Goal: Information Seeking & Learning: Compare options

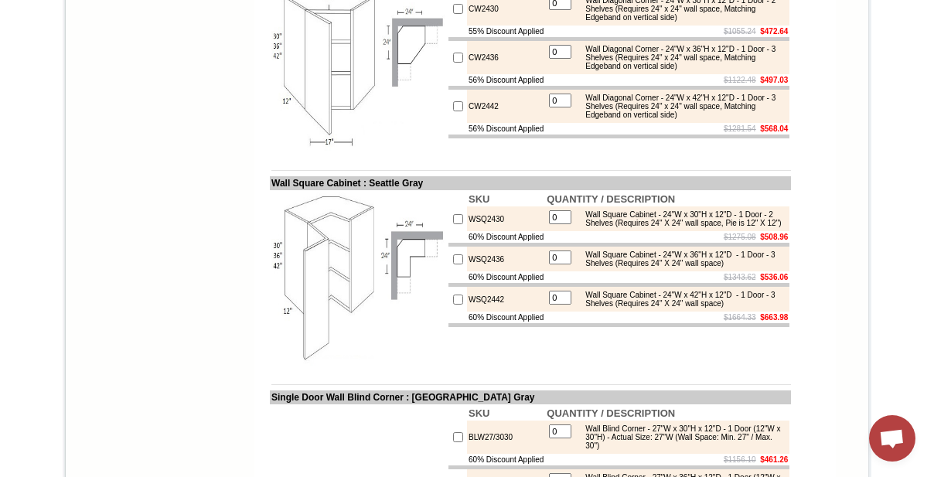
scroll to position [562, 0]
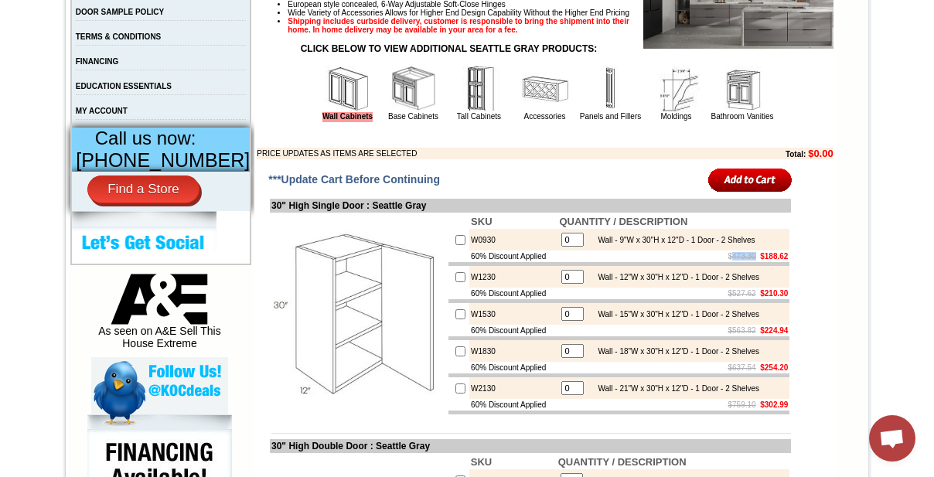
drag, startPoint x: 713, startPoint y: 280, endPoint x: 740, endPoint y: 282, distance: 26.4
click at [740, 260] on s "$473.30" at bounding box center [742, 256] width 28 height 9
click at [407, 121] on link "Base Cabinets" at bounding box center [413, 116] width 50 height 9
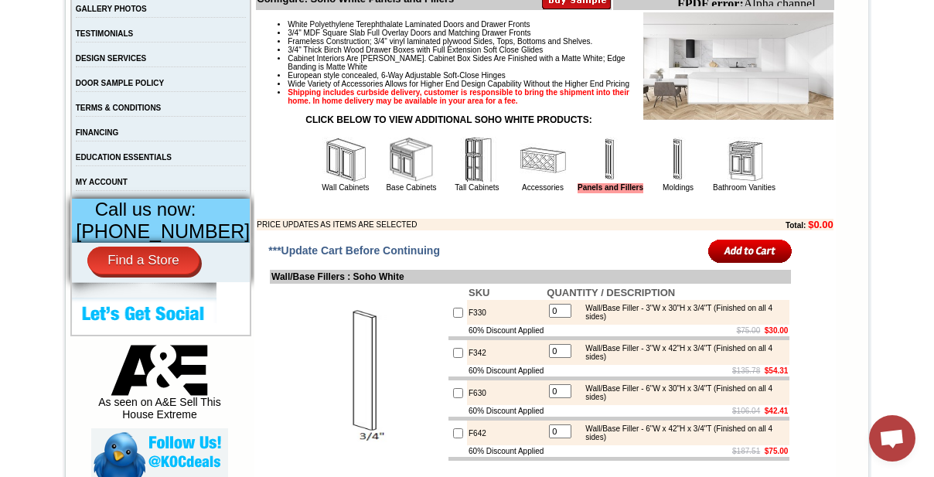
scroll to position [491, 0]
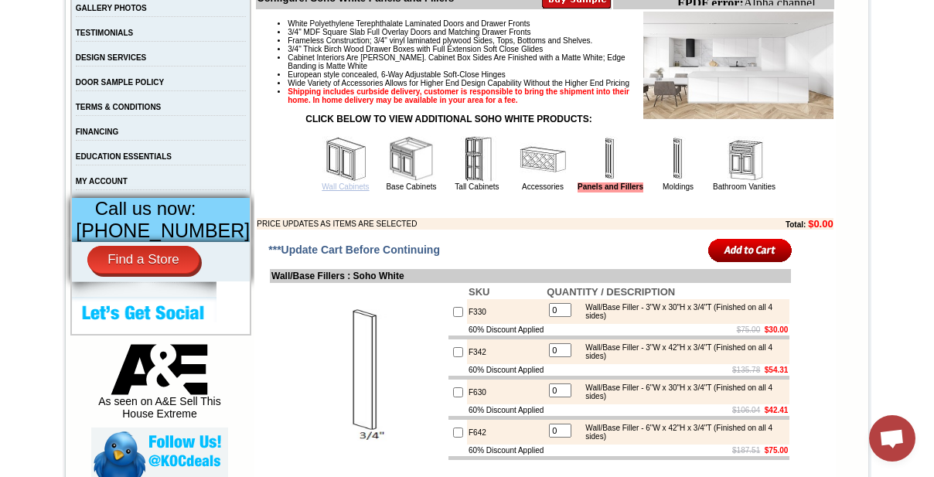
click at [338, 191] on link "Wall Cabinets" at bounding box center [344, 186] width 47 height 9
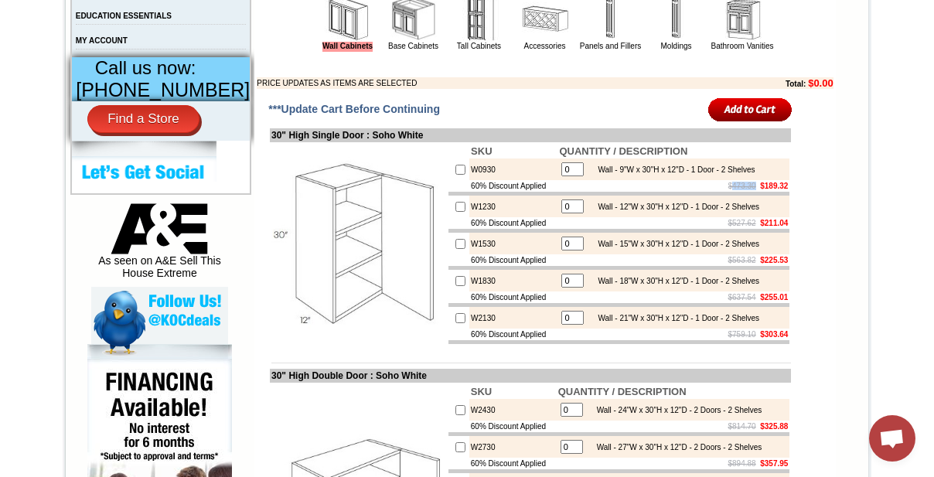
drag, startPoint x: 723, startPoint y: 209, endPoint x: 740, endPoint y: 210, distance: 17.0
click at [740, 192] on td "$473.30 $189.32" at bounding box center [673, 186] width 232 height 12
drag, startPoint x: 416, startPoint y: 65, endPoint x: 418, endPoint y: 73, distance: 8.8
click at [416, 50] on link "Base Cabinets" at bounding box center [413, 46] width 50 height 9
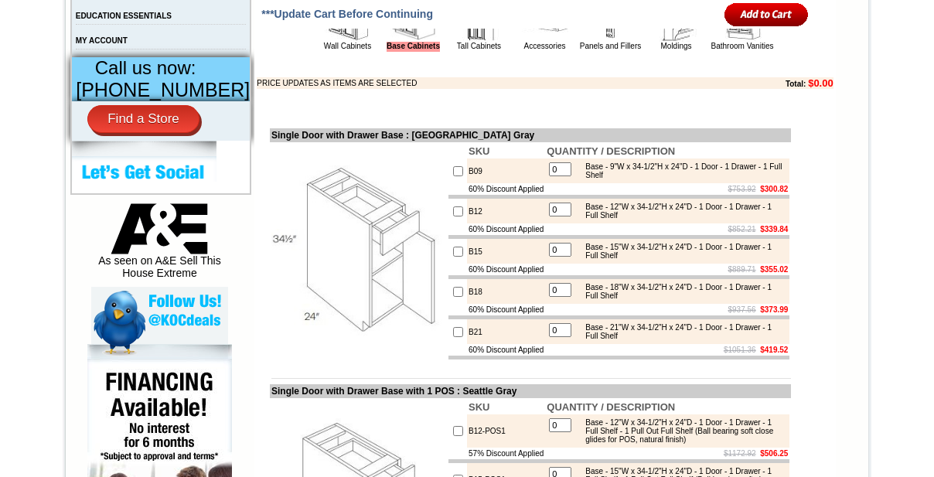
scroll to position [983, 0]
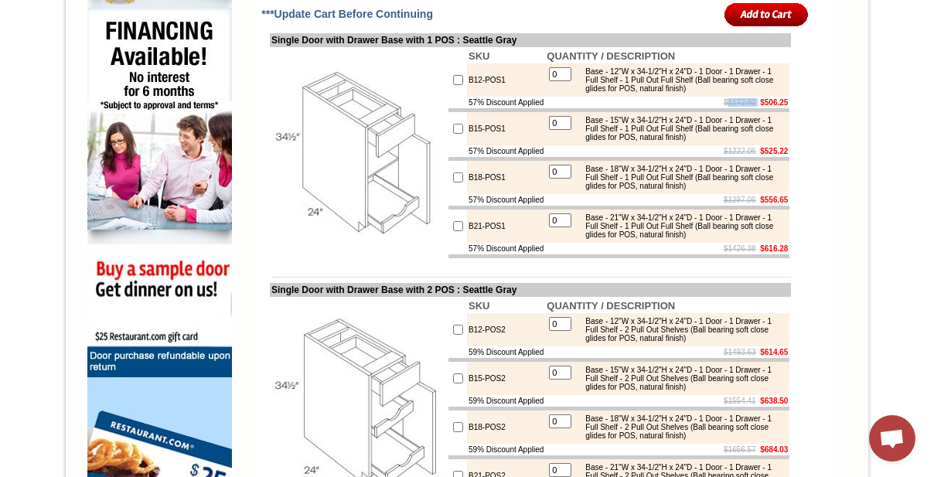
drag, startPoint x: 707, startPoint y: 139, endPoint x: 742, endPoint y: 147, distance: 35.6
click at [742, 108] on td "$1172.92 $506.25" at bounding box center [667, 103] width 244 height 12
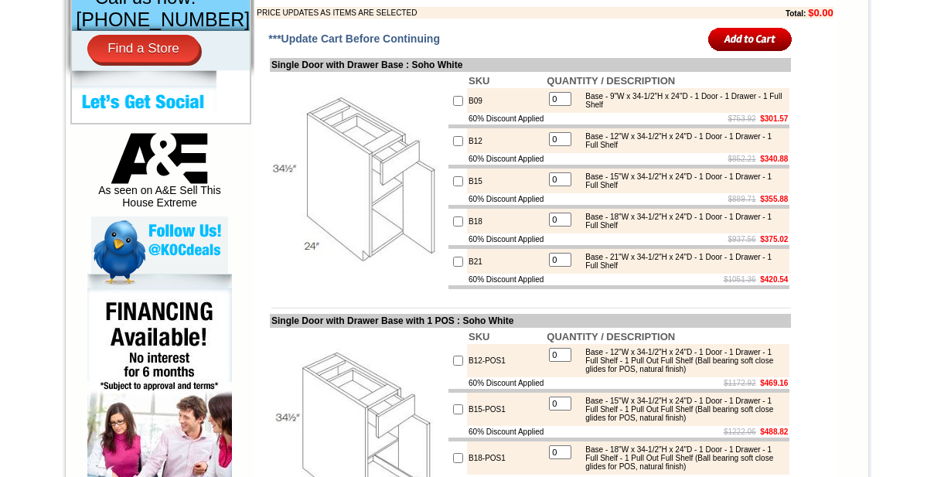
scroll to position [913, 0]
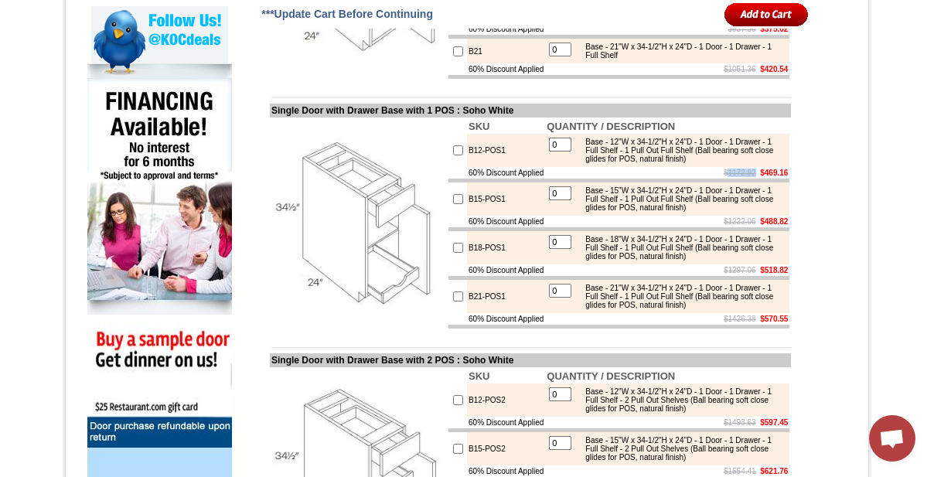
drag, startPoint x: 715, startPoint y: 209, endPoint x: 722, endPoint y: 205, distance: 8.4
click at [740, 177] on s "$1172.92" at bounding box center [739, 172] width 32 height 9
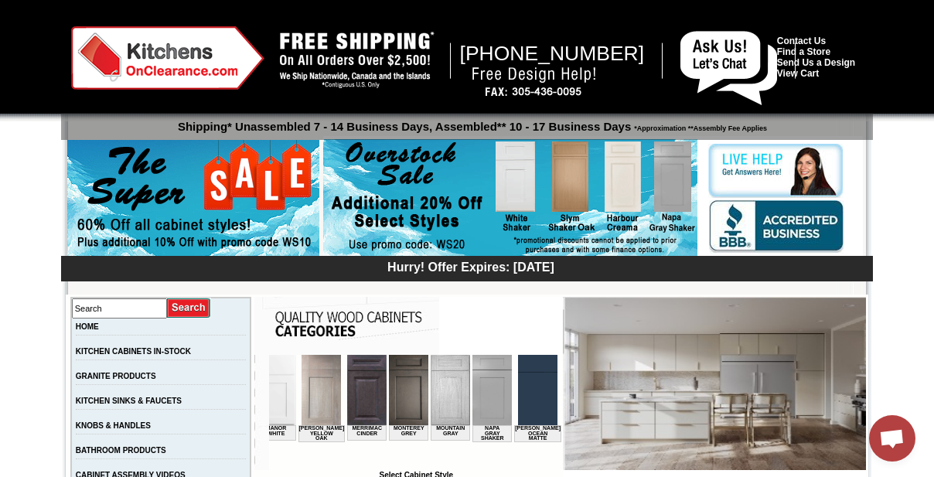
scroll to position [0, 1705]
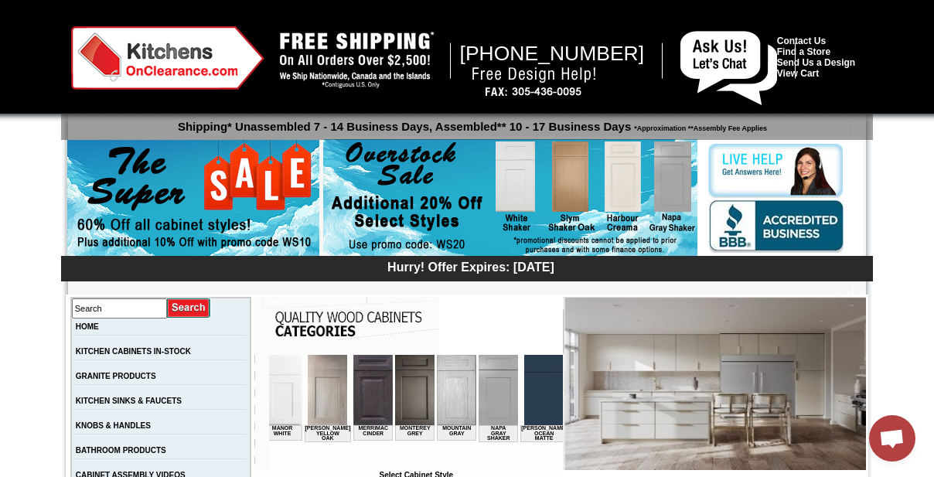
click at [524, 405] on img at bounding box center [543, 390] width 39 height 70
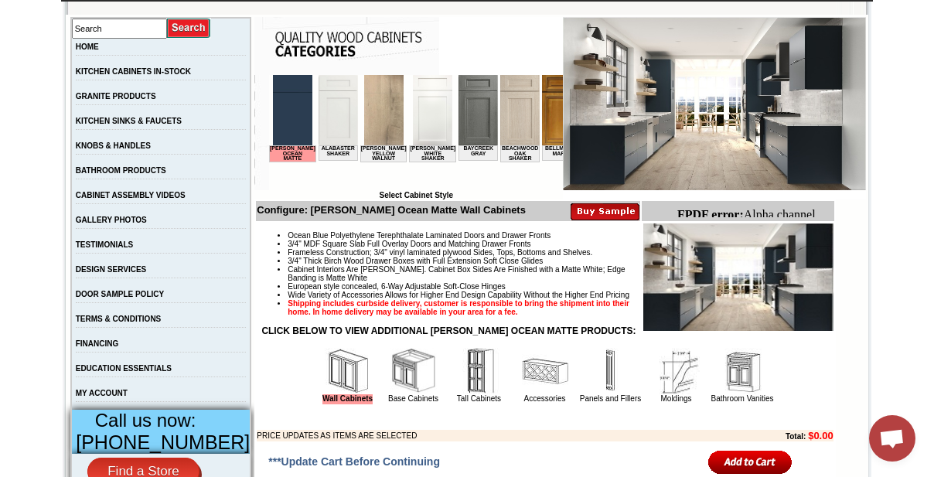
scroll to position [562, 0]
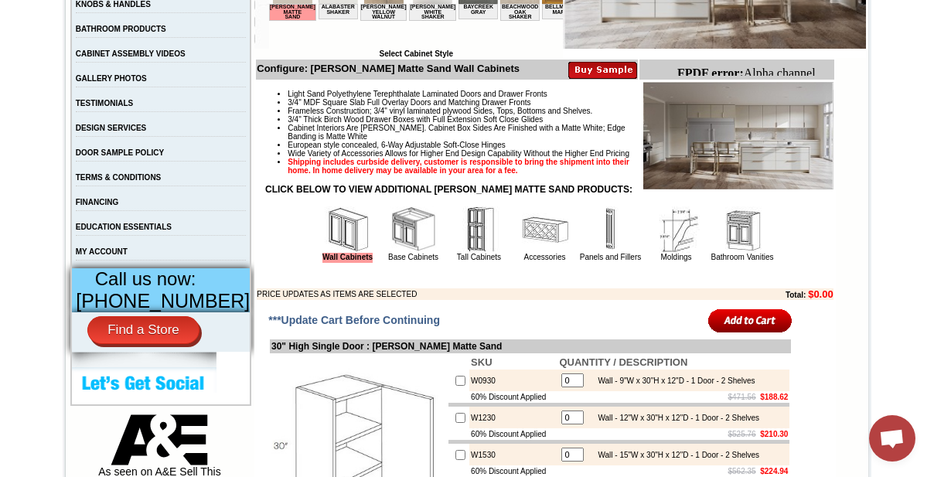
scroll to position [491, 0]
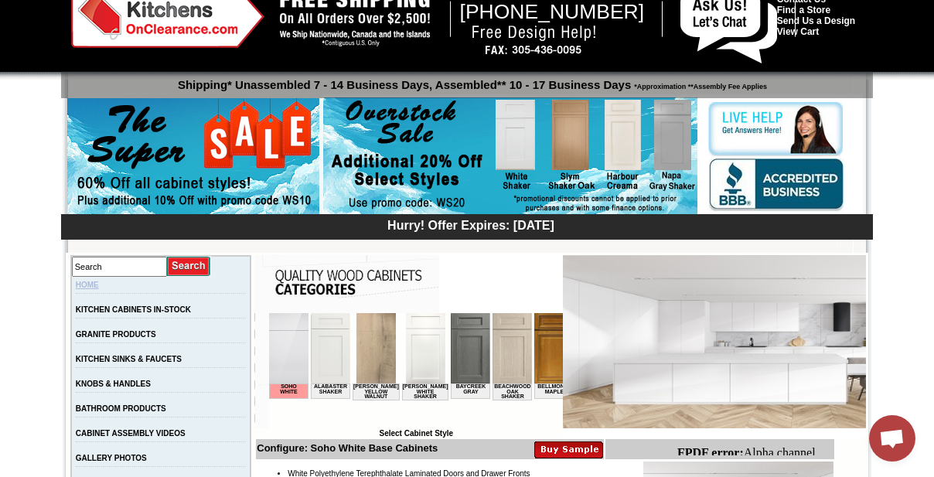
click at [99, 281] on link "HOME" at bounding box center [87, 285] width 23 height 9
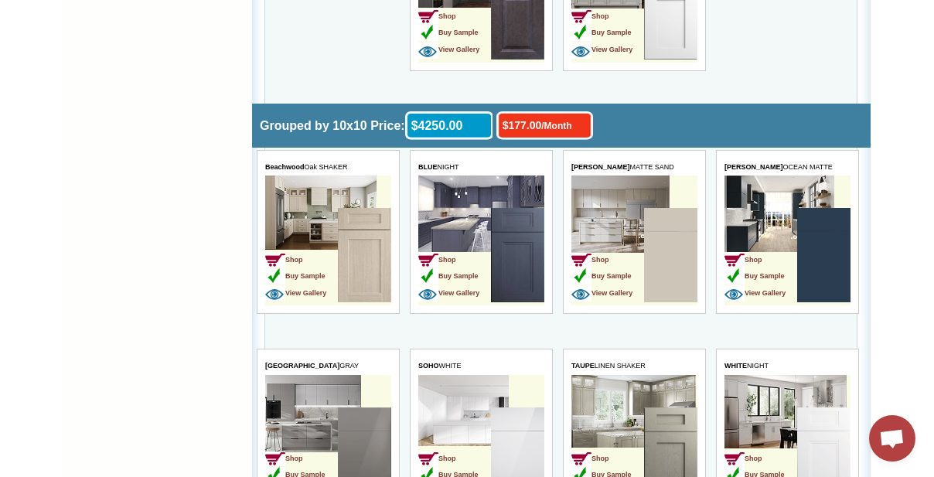
scroll to position [4637, 0]
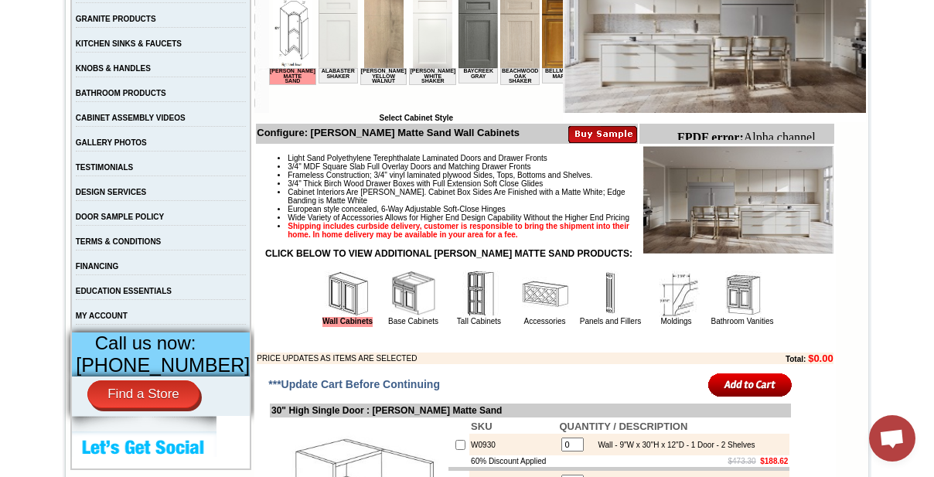
scroll to position [346, 0]
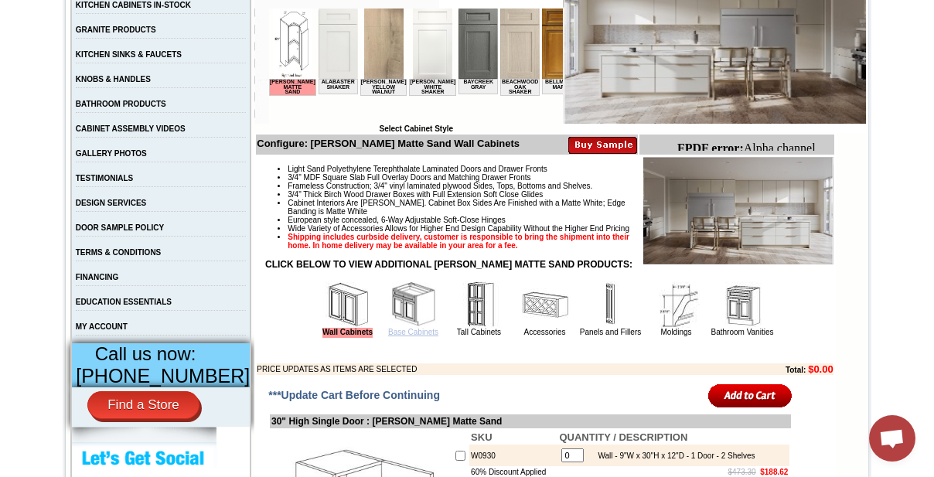
click at [408, 336] on link "Base Cabinets" at bounding box center [413, 332] width 50 height 9
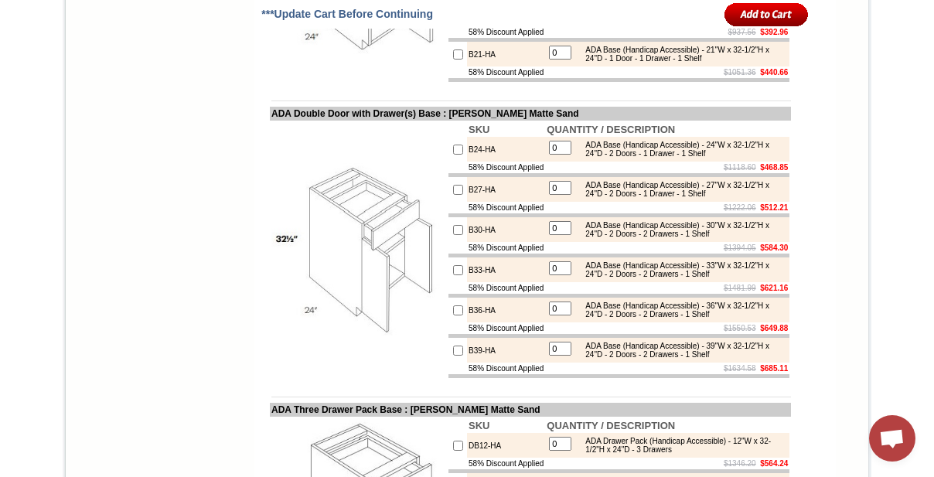
scroll to position [9376, 0]
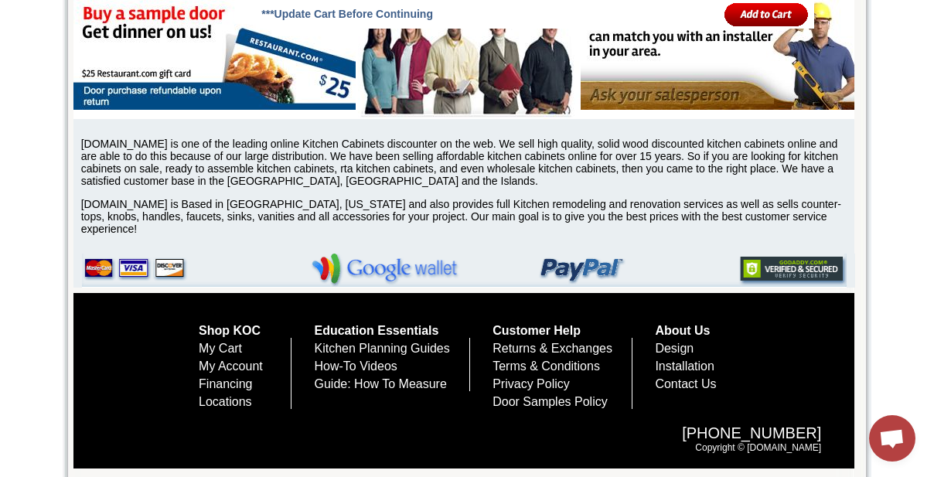
scroll to position [10851, 0]
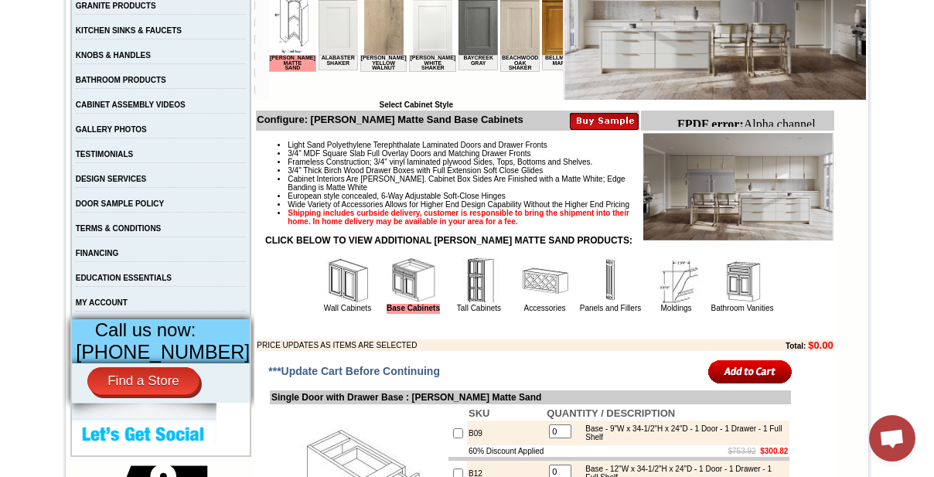
scroll to position [377, 0]
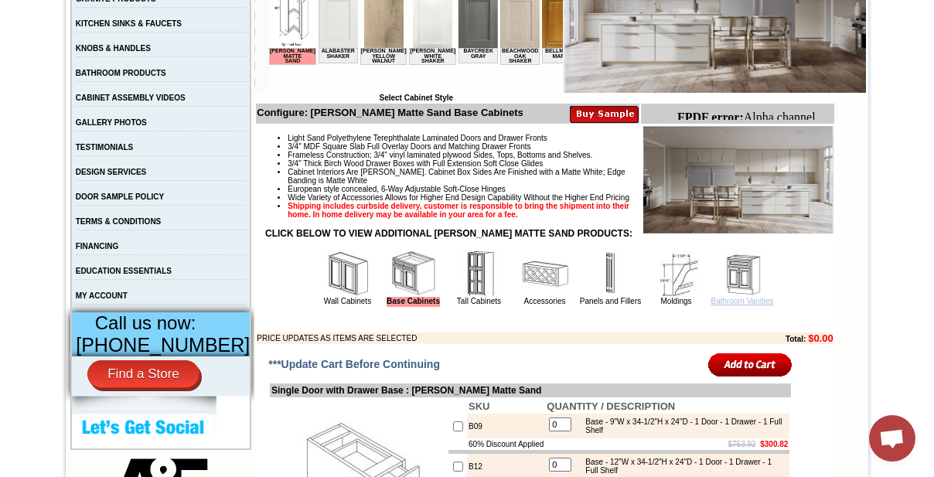
click at [718, 305] on link "Bathroom Vanities" at bounding box center [742, 301] width 63 height 9
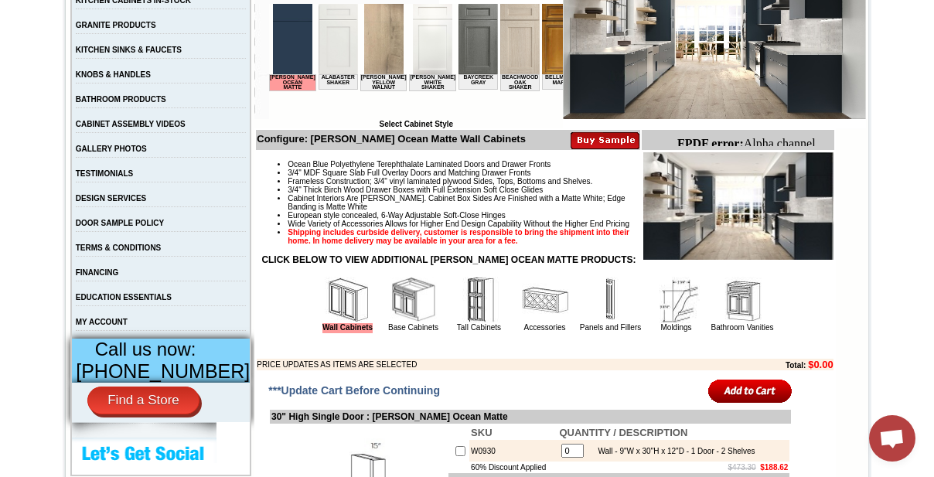
scroll to position [491, 0]
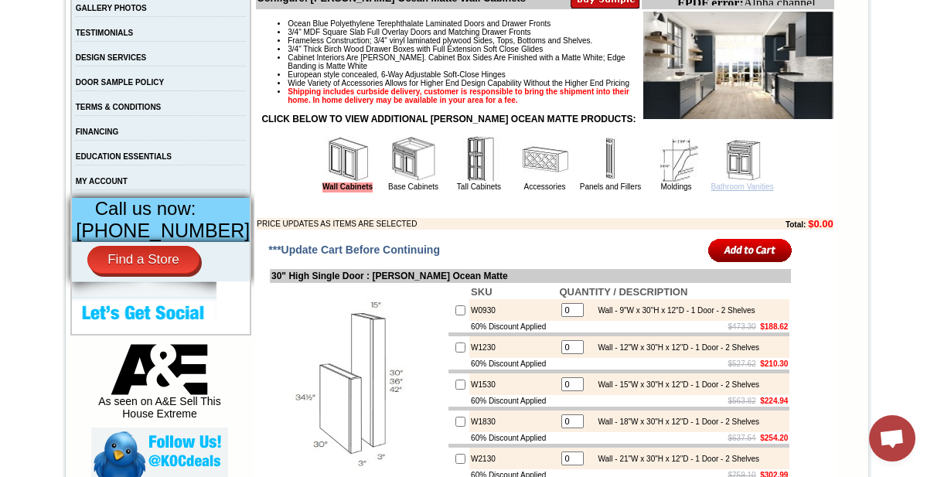
click at [744, 191] on link "Bathroom Vanities" at bounding box center [742, 186] width 63 height 9
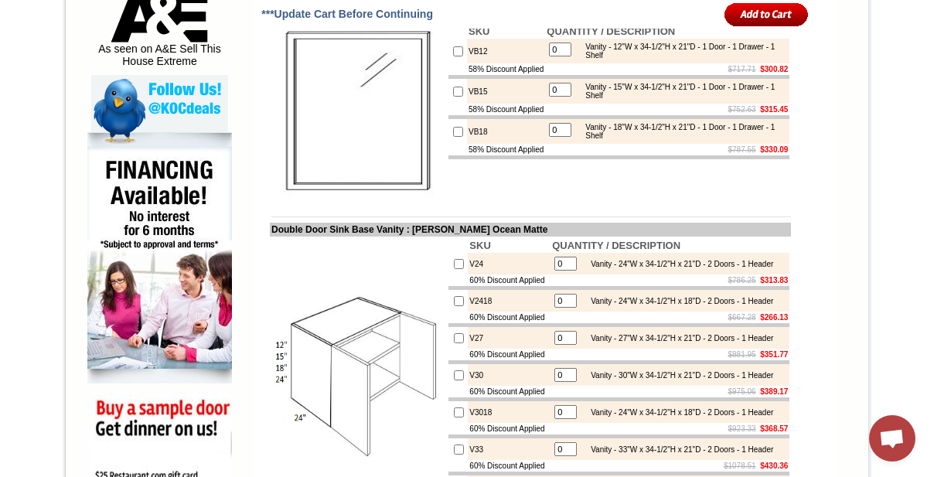
scroll to position [755, 0]
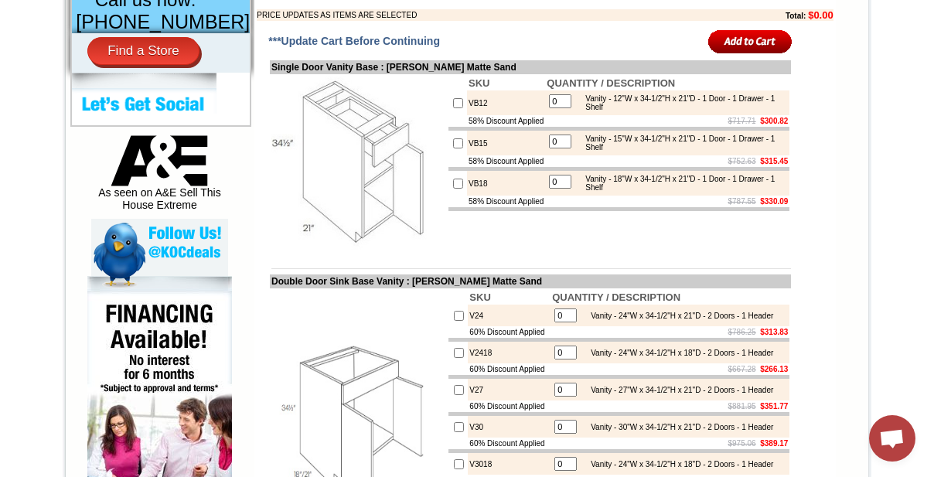
scroll to position [632, 0]
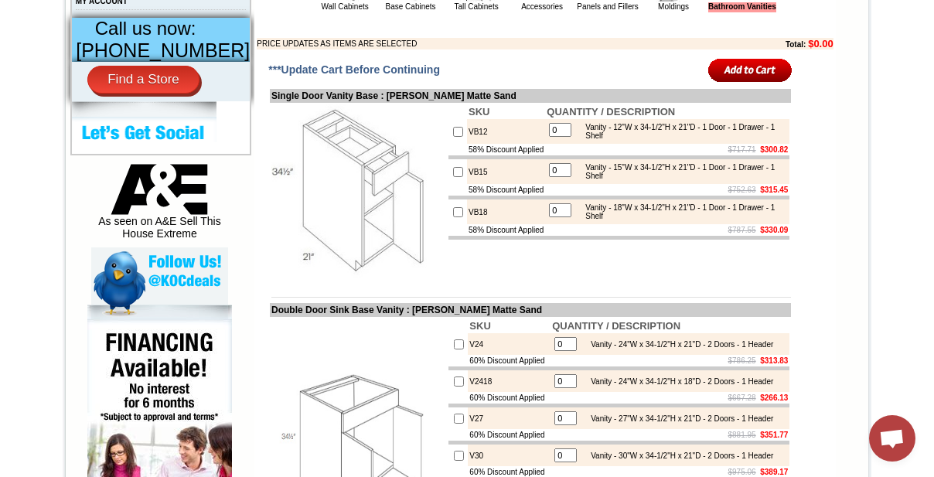
scroll to position [674, 0]
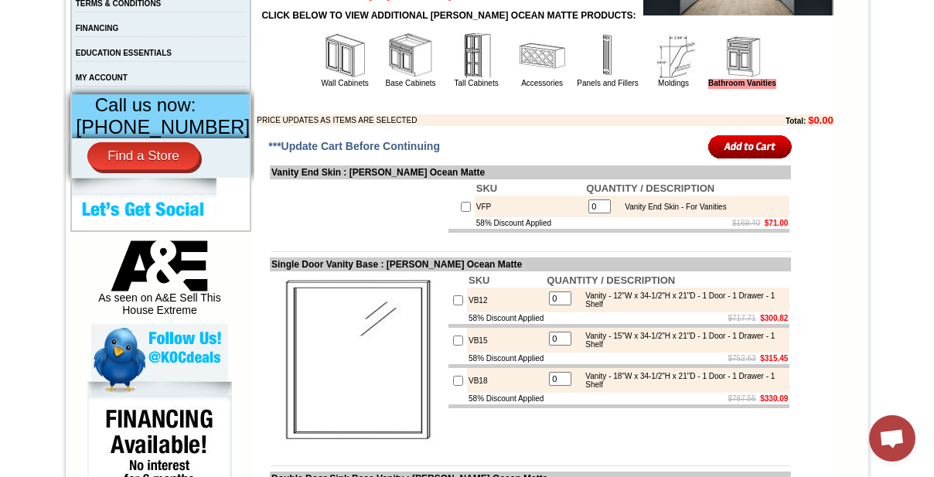
scroll to position [678, 0]
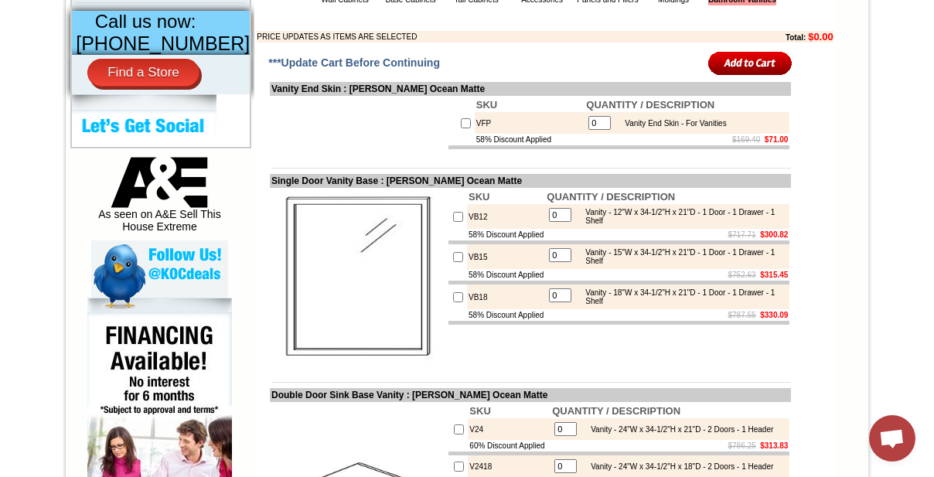
click at [467, 229] on td "VB12" at bounding box center [506, 216] width 78 height 25
copy td "VB12"
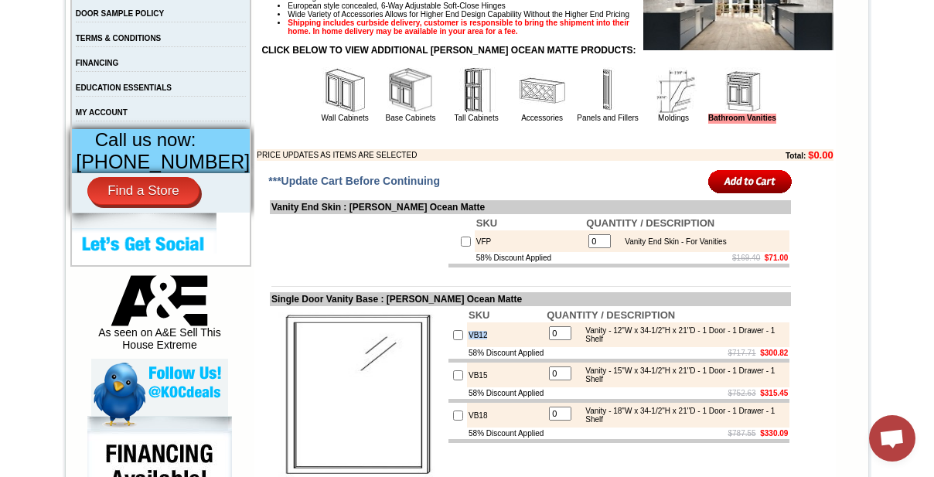
scroll to position [538, 0]
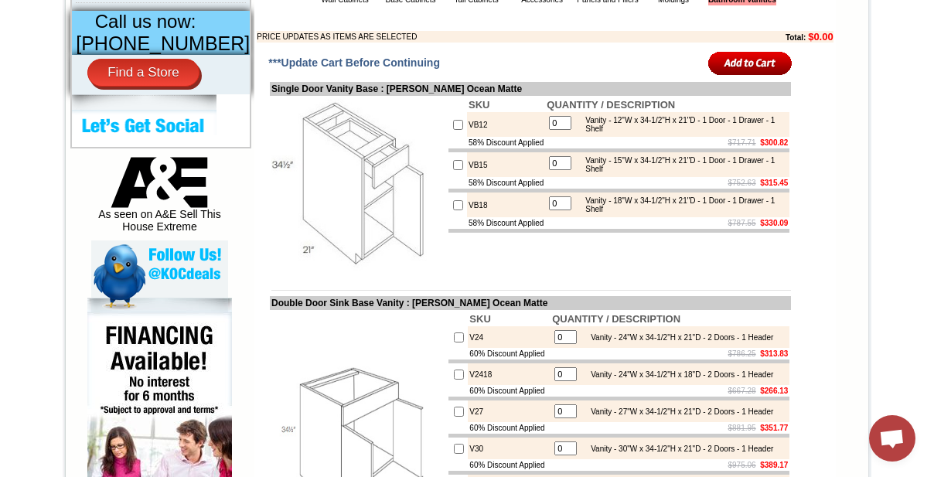
scroll to position [397, 0]
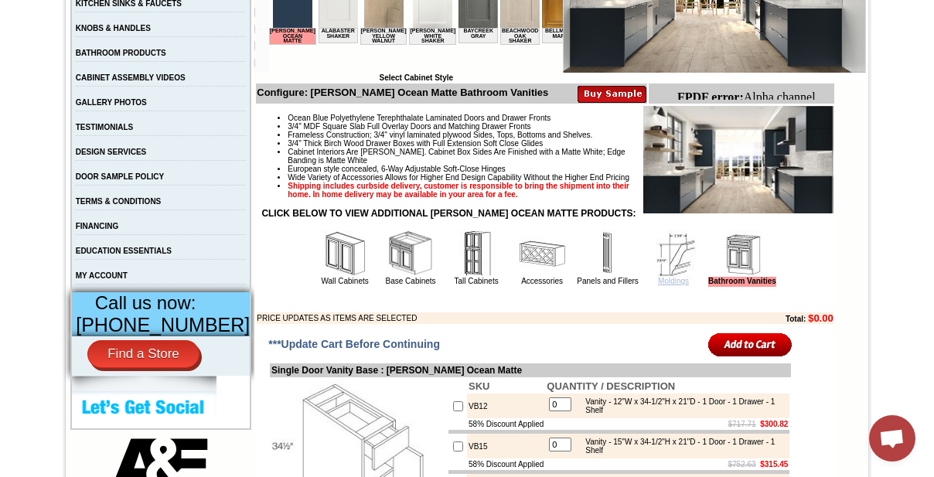
click at [658, 285] on link "Moldings" at bounding box center [673, 281] width 31 height 9
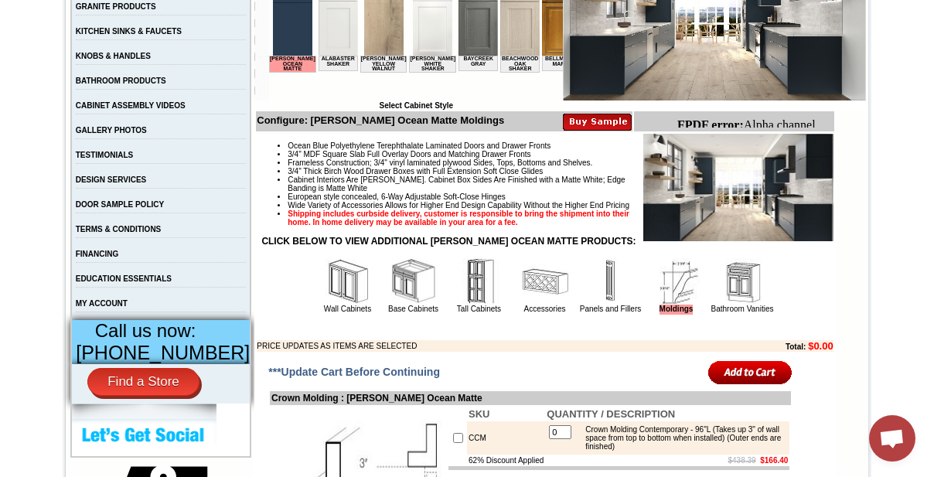
scroll to position [492, 0]
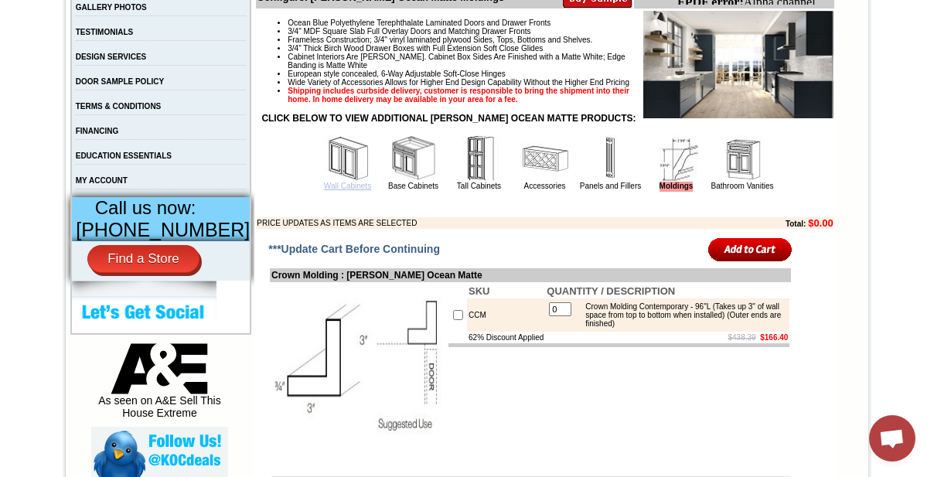
click at [338, 190] on link "Wall Cabinets" at bounding box center [347, 186] width 47 height 9
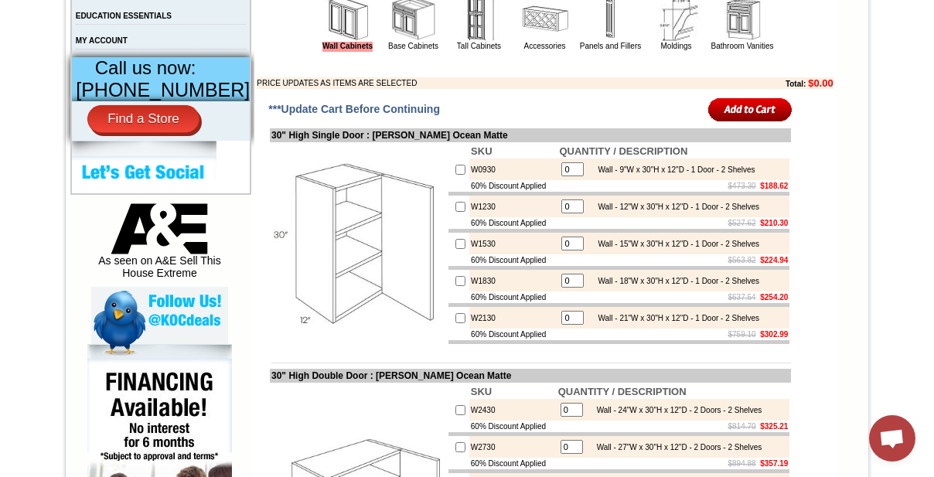
drag, startPoint x: 715, startPoint y: 65, endPoint x: 672, endPoint y: 107, distance: 60.1
click at [715, 50] on link "Bathroom Vanities" at bounding box center [742, 46] width 63 height 9
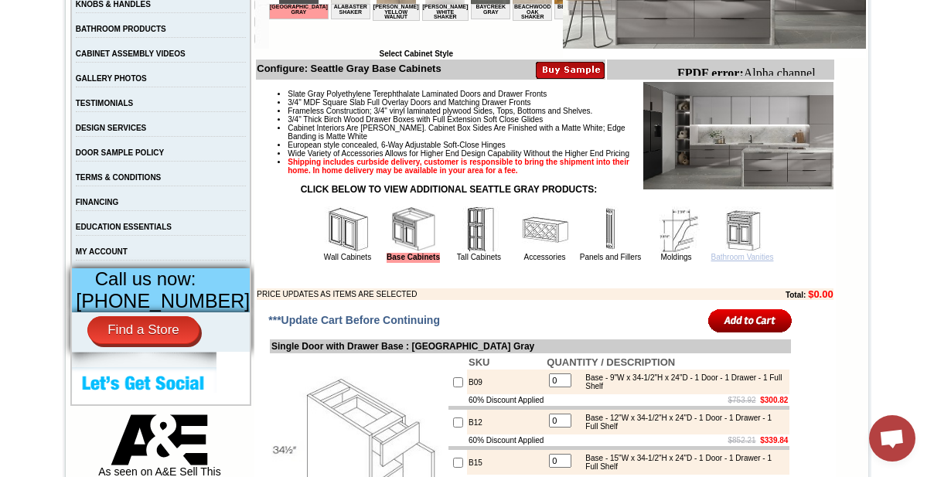
click at [736, 261] on link "Bathroom Vanities" at bounding box center [742, 257] width 63 height 9
